Goal: Task Accomplishment & Management: Use online tool/utility

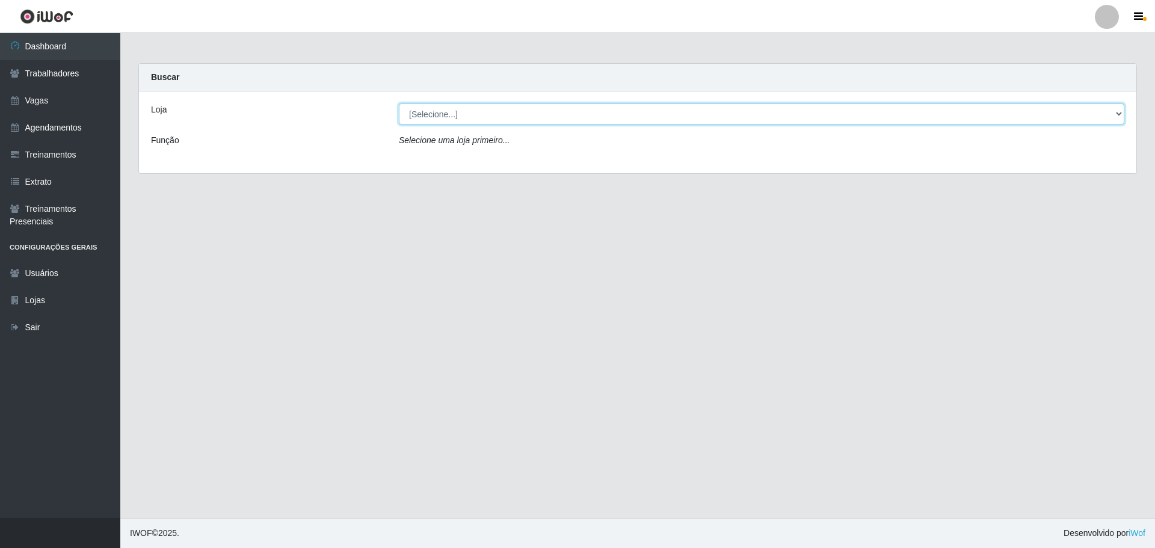
click at [573, 123] on select "[Selecione...] O ROSÁRIO ALIMENTOS" at bounding box center [761, 113] width 725 height 21
select select "349"
click at [399, 103] on select "[Selecione...] O ROSÁRIO ALIMENTOS" at bounding box center [761, 113] width 725 height 21
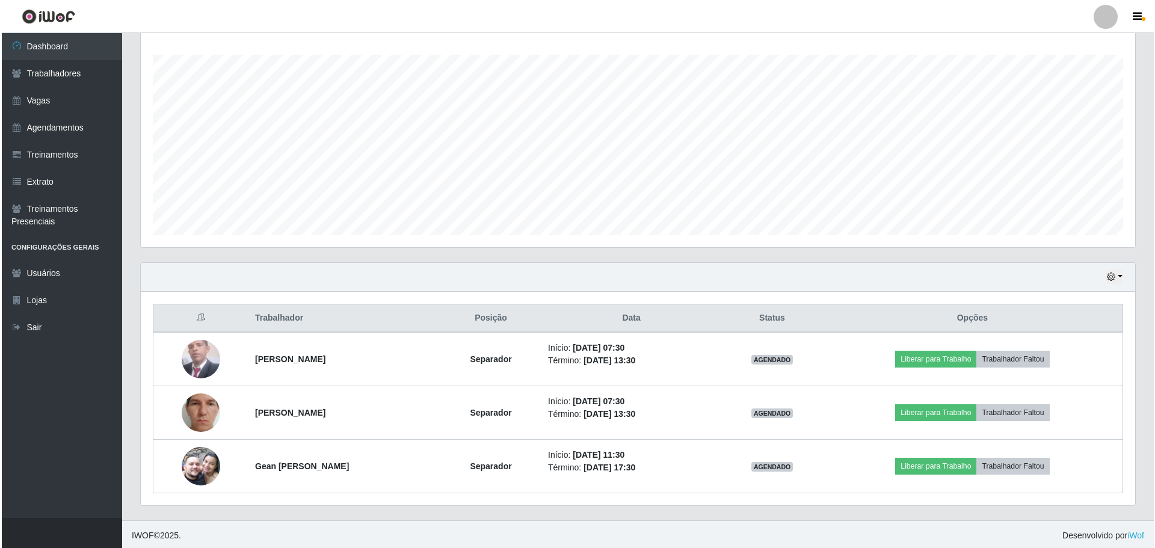
scroll to position [250, 994]
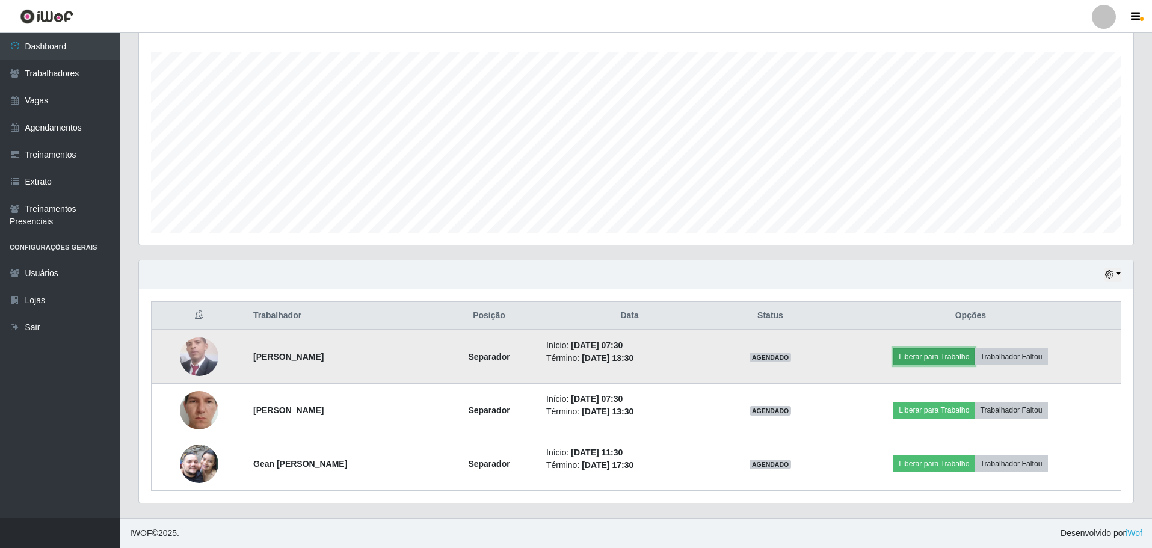
click at [962, 359] on button "Liberar para Trabalho" at bounding box center [933, 356] width 81 height 17
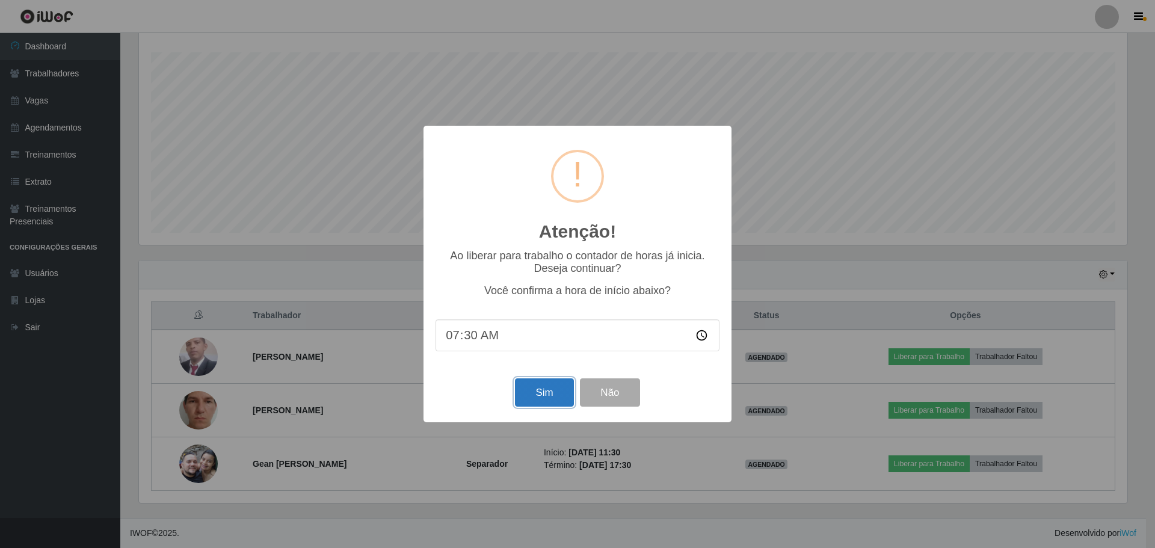
click at [518, 387] on button "Sim" at bounding box center [544, 392] width 58 height 28
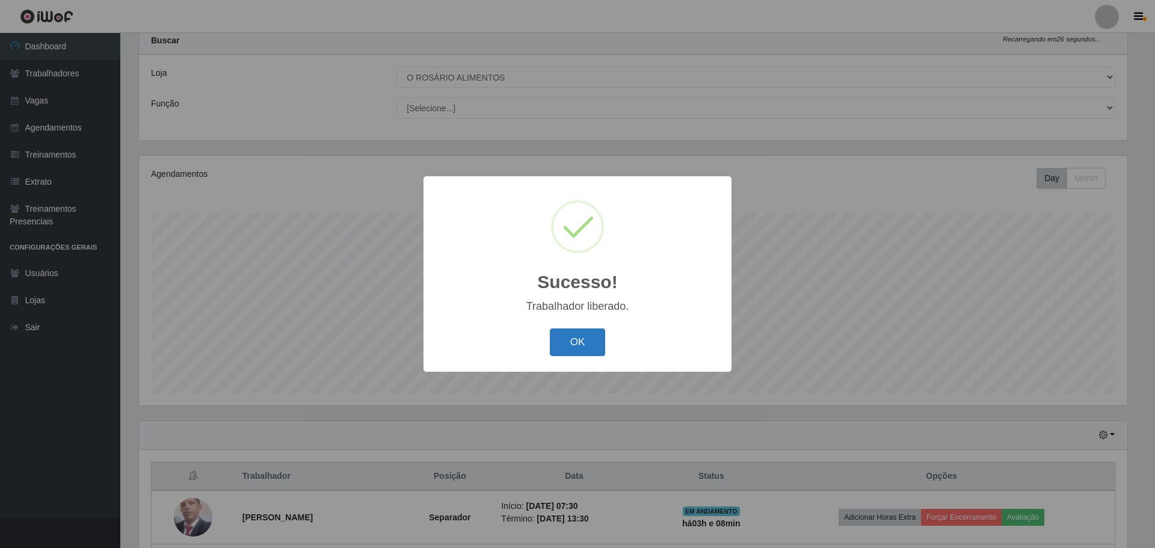
click at [577, 341] on button "OK" at bounding box center [578, 342] width 56 height 28
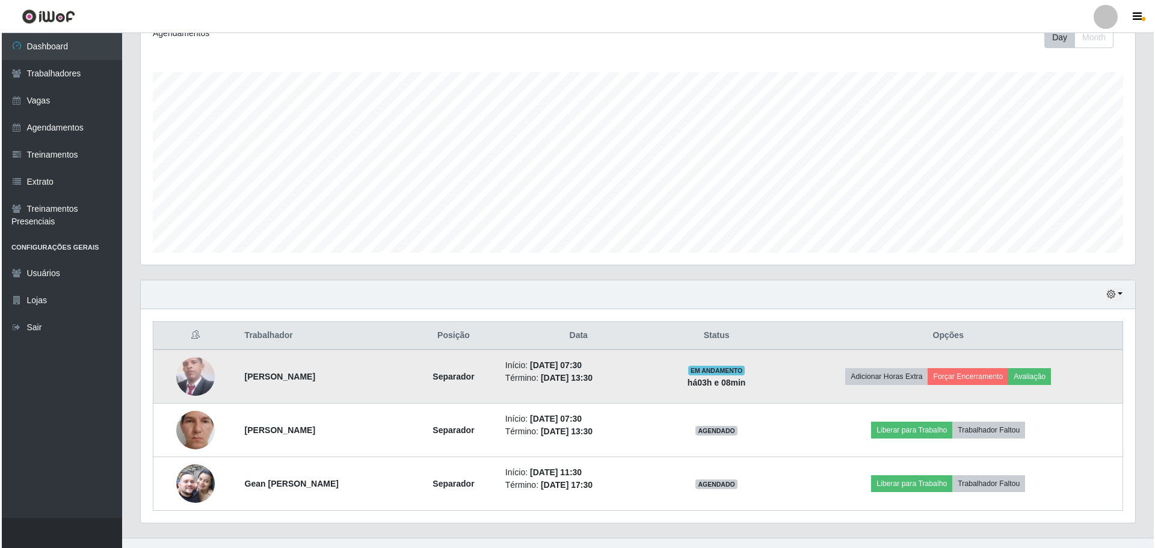
scroll to position [197, 0]
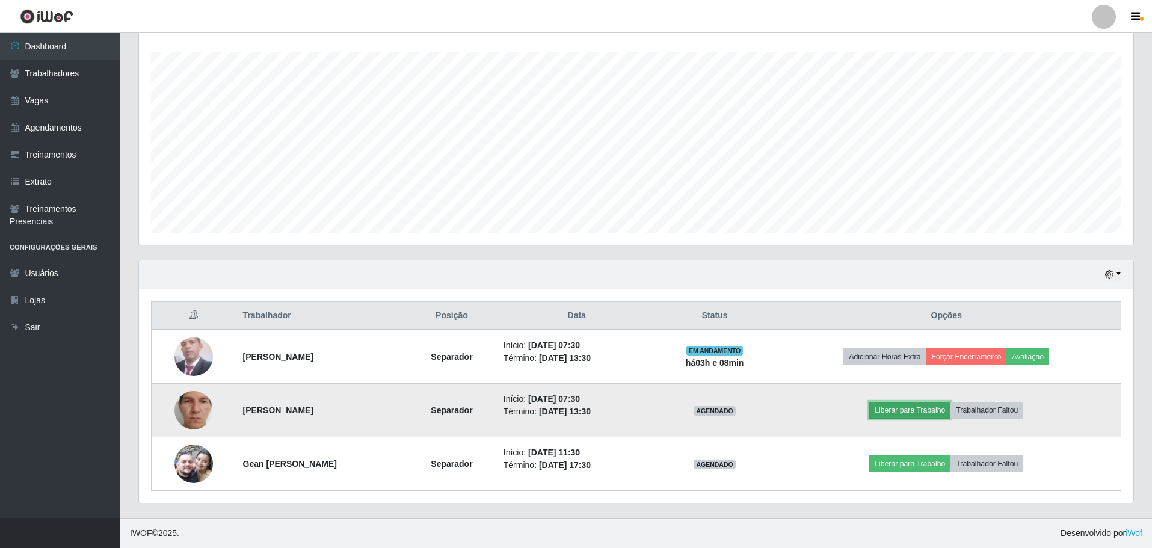
click at [922, 407] on button "Liberar para Trabalho" at bounding box center [909, 410] width 81 height 17
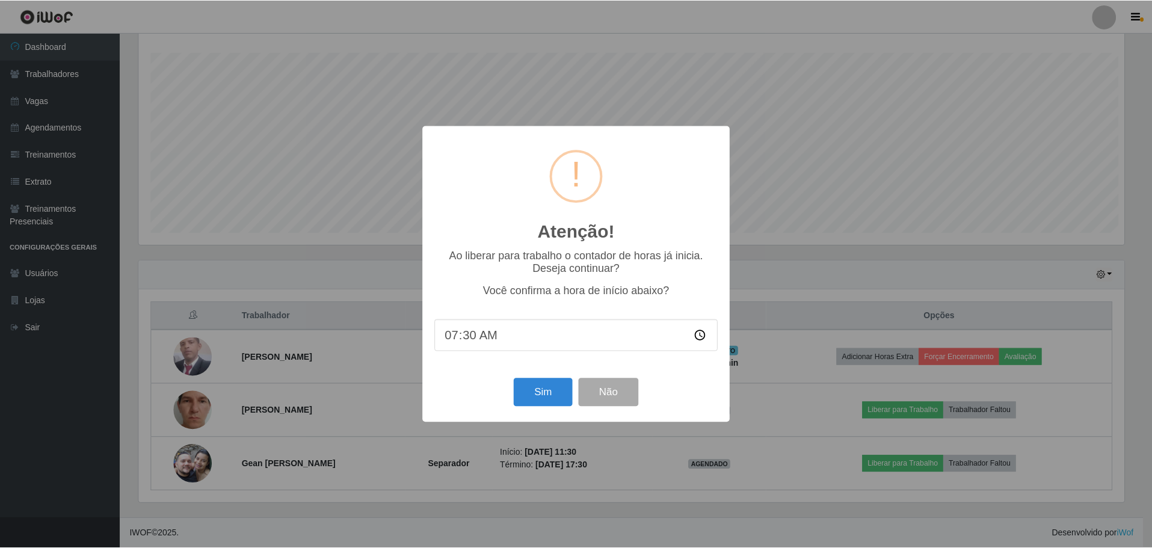
scroll to position [250, 988]
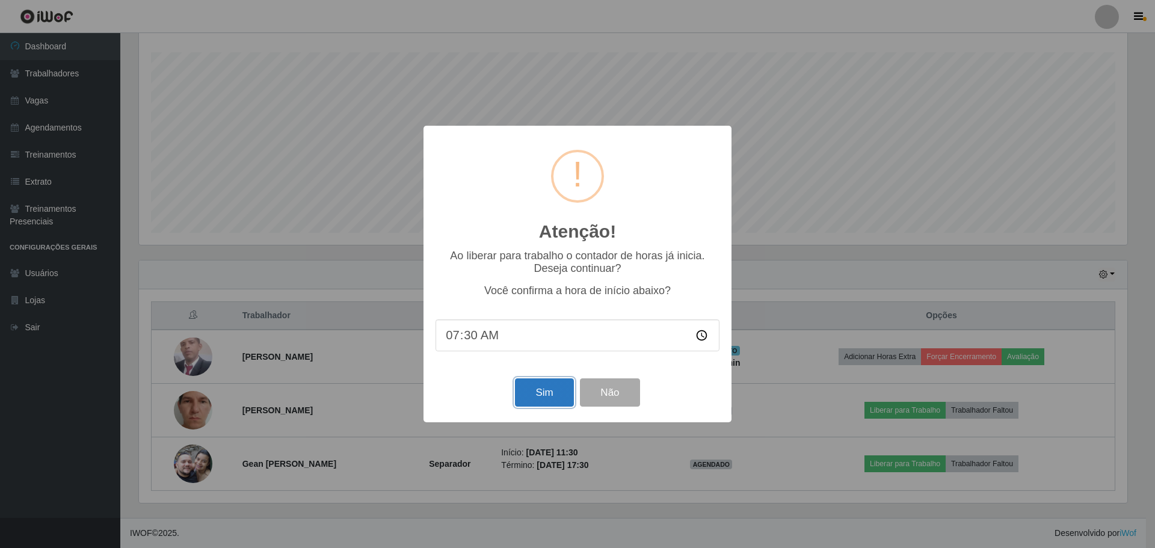
click at [542, 395] on button "Sim" at bounding box center [544, 392] width 58 height 28
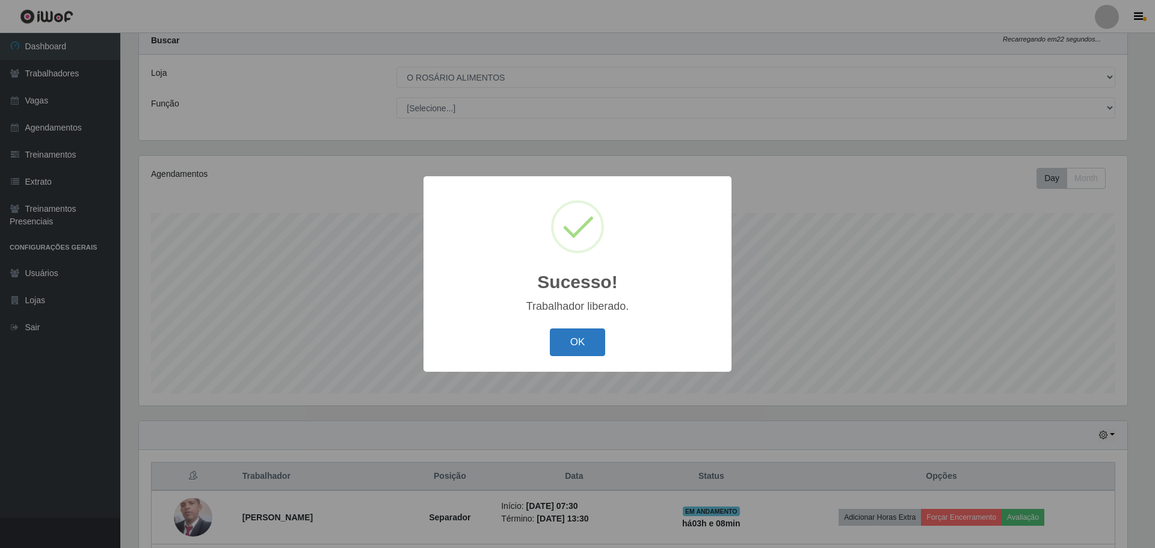
click at [595, 343] on button "OK" at bounding box center [578, 342] width 56 height 28
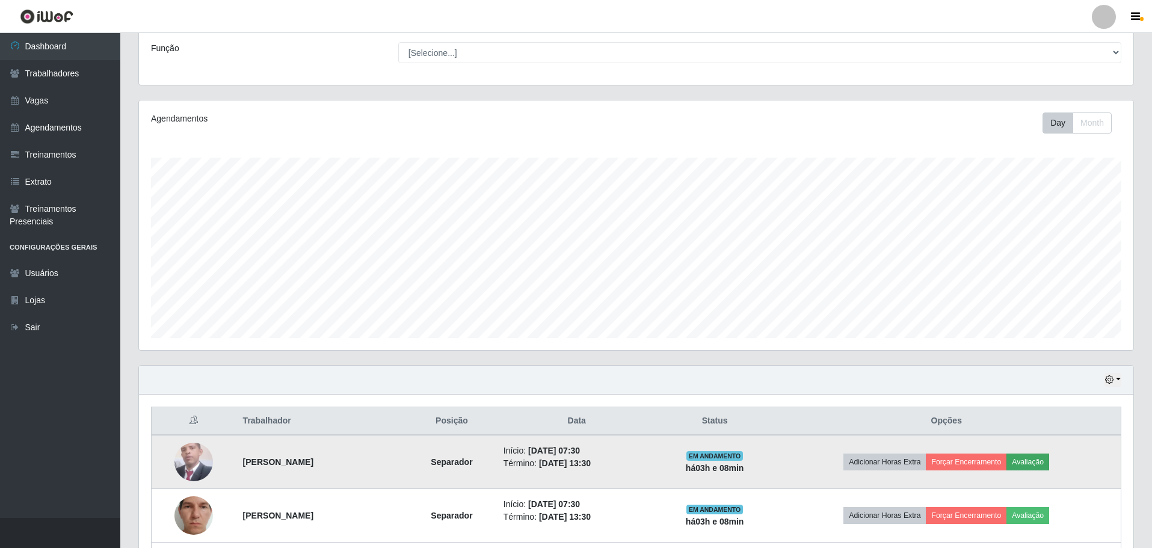
scroll to position [180, 0]
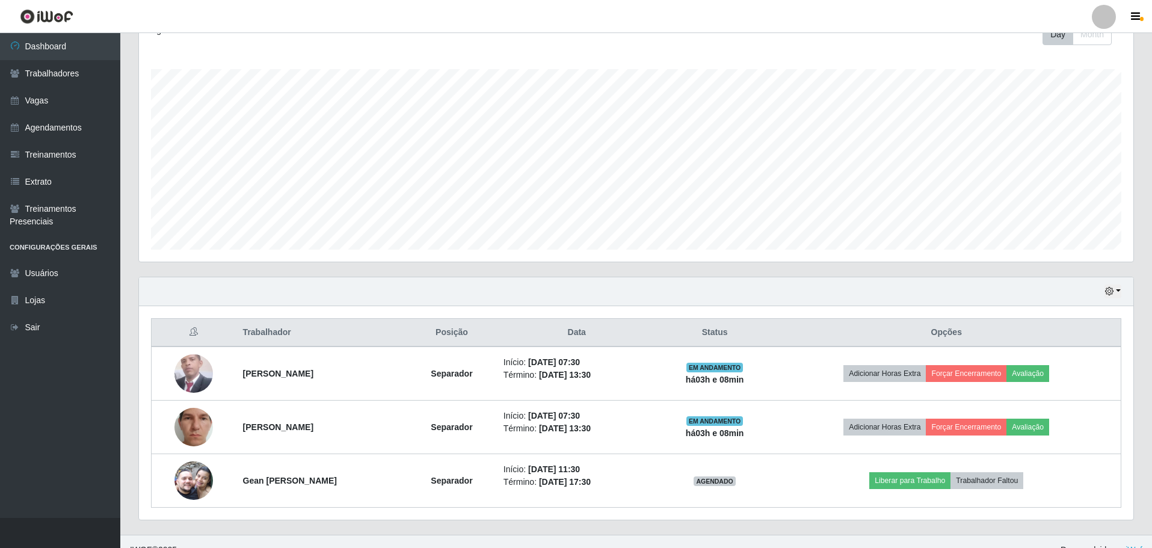
click at [1100, 295] on div "Hoje 1 dia 3 dias 1 Semana Não encerrados" at bounding box center [636, 291] width 994 height 29
click at [1105, 292] on icon "button" at bounding box center [1109, 291] width 8 height 8
click at [1067, 415] on button "Não encerrados" at bounding box center [1072, 413] width 95 height 25
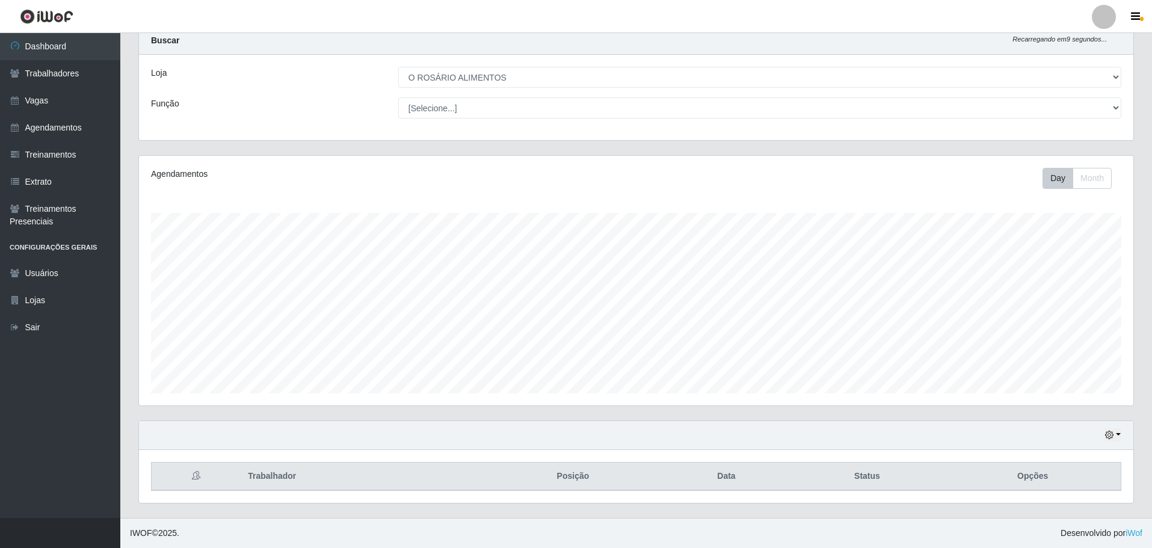
scroll to position [0, 0]
